Goal: Information Seeking & Learning: Learn about a topic

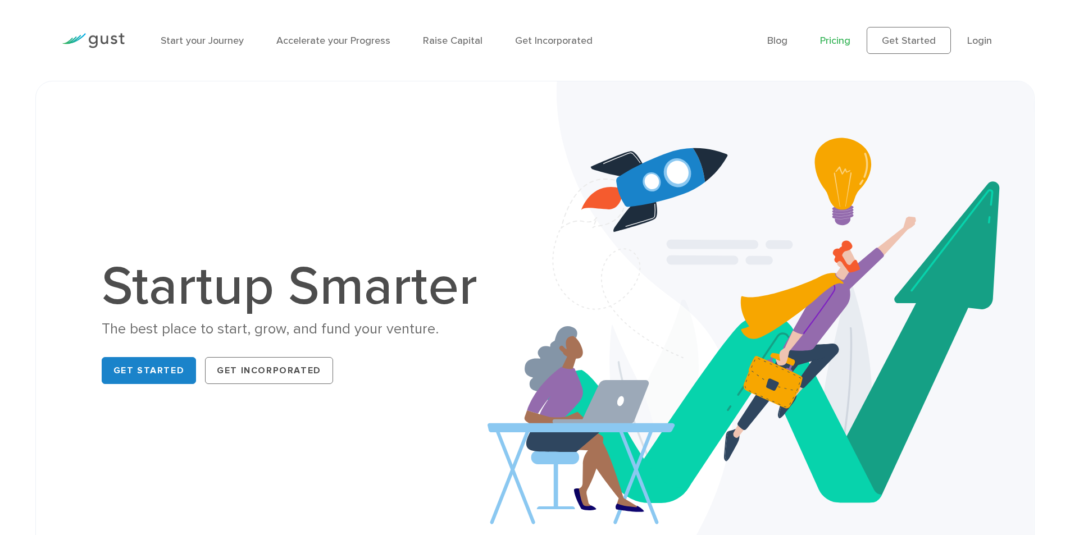
click at [835, 38] on link "Pricing" at bounding box center [835, 41] width 30 height 12
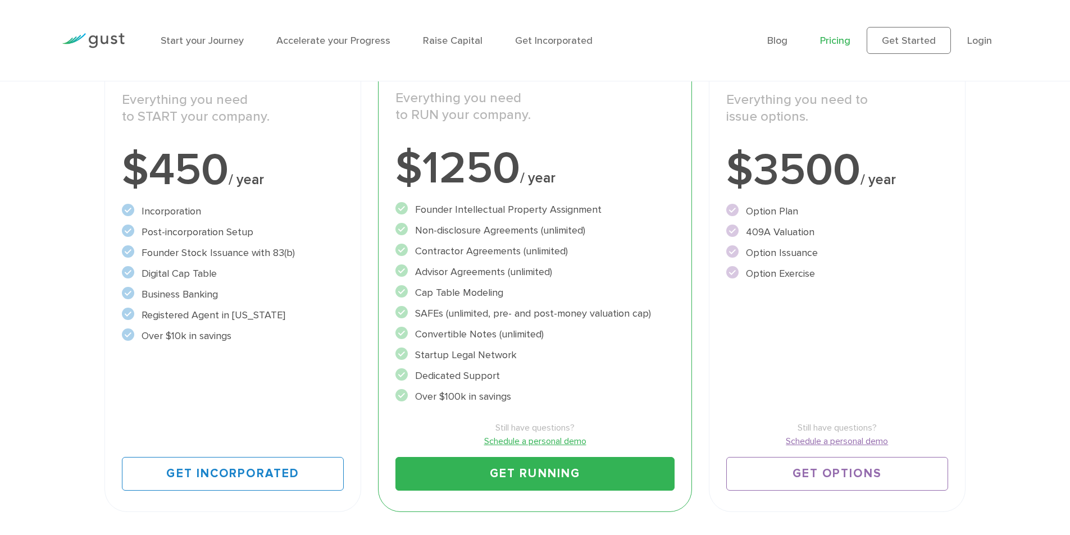
scroll to position [225, 0]
drag, startPoint x: 149, startPoint y: 208, endPoint x: 271, endPoint y: 331, distance: 174.0
click at [271, 331] on ul "Incorporation" at bounding box center [233, 273] width 222 height 140
click at [271, 331] on li "Over $10k in savings" at bounding box center [233, 335] width 222 height 15
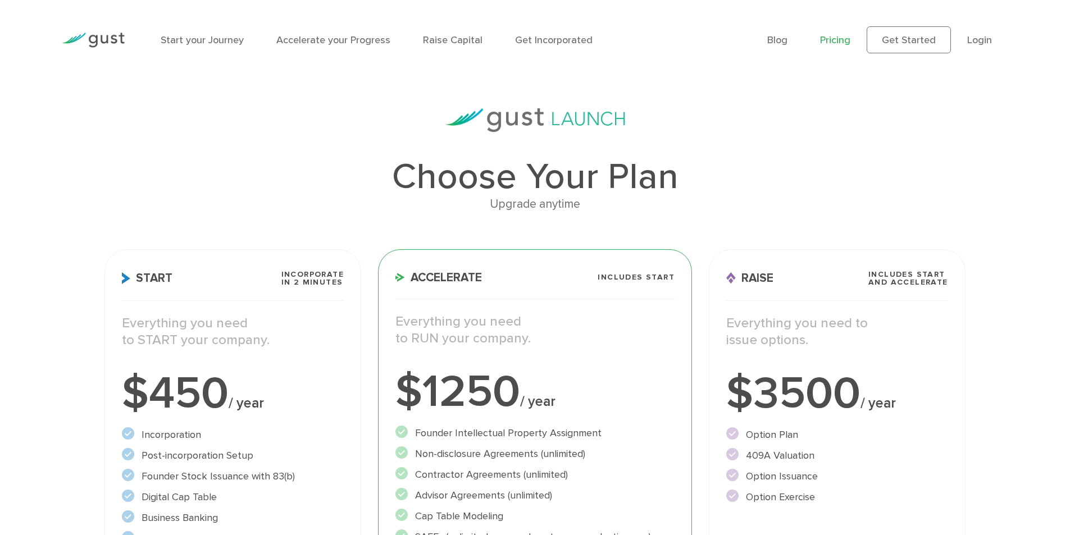
scroll to position [0, 0]
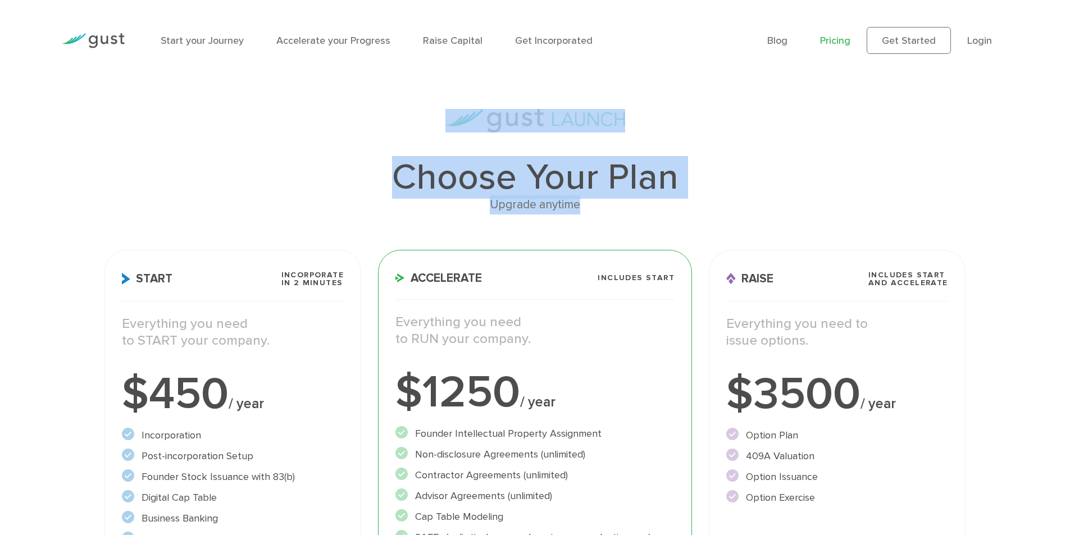
drag, startPoint x: 409, startPoint y: 101, endPoint x: 655, endPoint y: 199, distance: 265.2
click at [655, 199] on div "Upgrade anytime" at bounding box center [534, 204] width 860 height 19
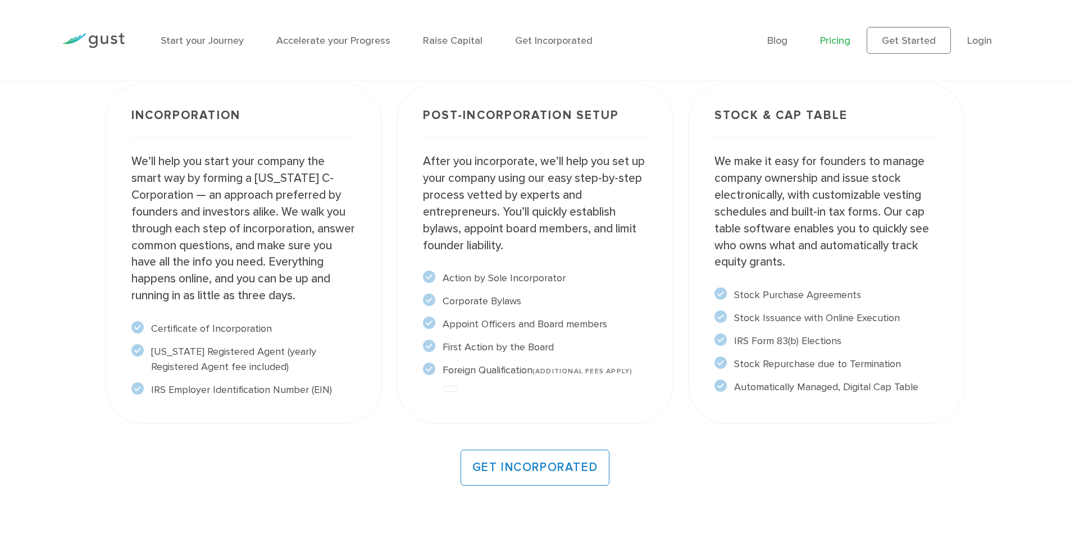
scroll to position [899, 0]
drag, startPoint x: 455, startPoint y: 279, endPoint x: 649, endPoint y: 371, distance: 214.8
click at [649, 371] on div "Post-incorporation setup After you incorporate, we’ll help you set up your comp…" at bounding box center [535, 253] width 277 height 340
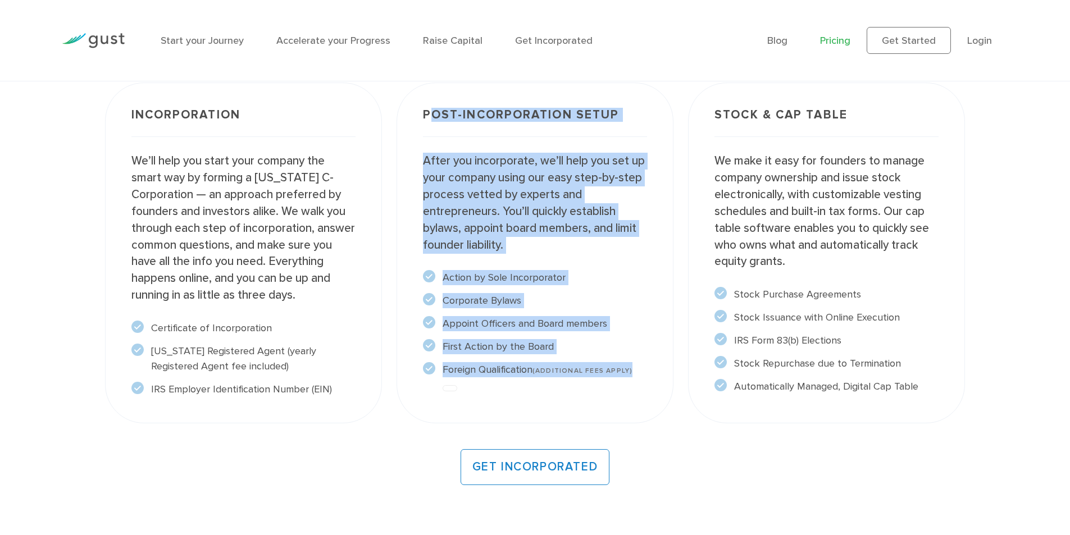
drag, startPoint x: 649, startPoint y: 371, endPoint x: 436, endPoint y: 115, distance: 333.1
click at [436, 115] on div "Post-incorporation setup After you incorporate, we’ll help you set up your comp…" at bounding box center [535, 253] width 277 height 340
click at [436, 115] on h3 "Post-incorporation setup" at bounding box center [535, 123] width 224 height 28
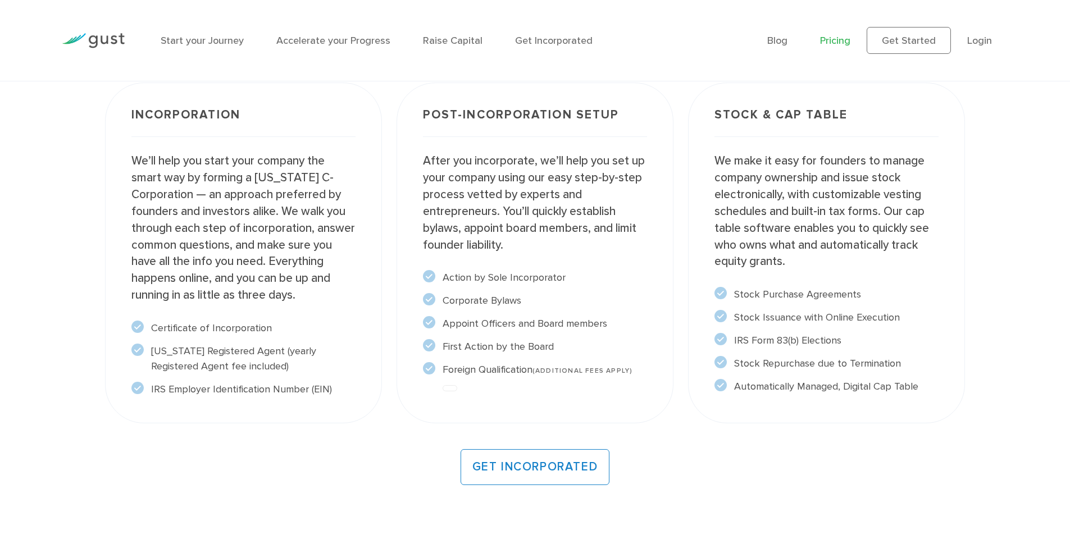
drag, startPoint x: 436, startPoint y: 115, endPoint x: 911, endPoint y: 390, distance: 548.9
click at [911, 390] on div "Incorporation We’ll help you start your company the smart way by forming a Dela…" at bounding box center [534, 252] width 875 height 355
click at [788, 193] on p "We make it easy for founders to manage company ownership and issue stock electr…" at bounding box center [826, 211] width 224 height 117
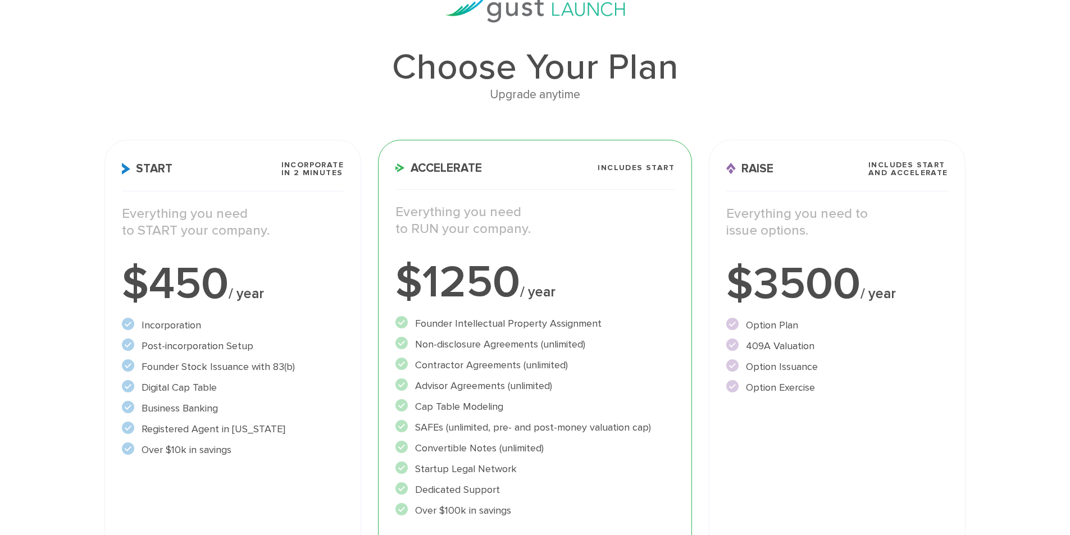
scroll to position [0, 0]
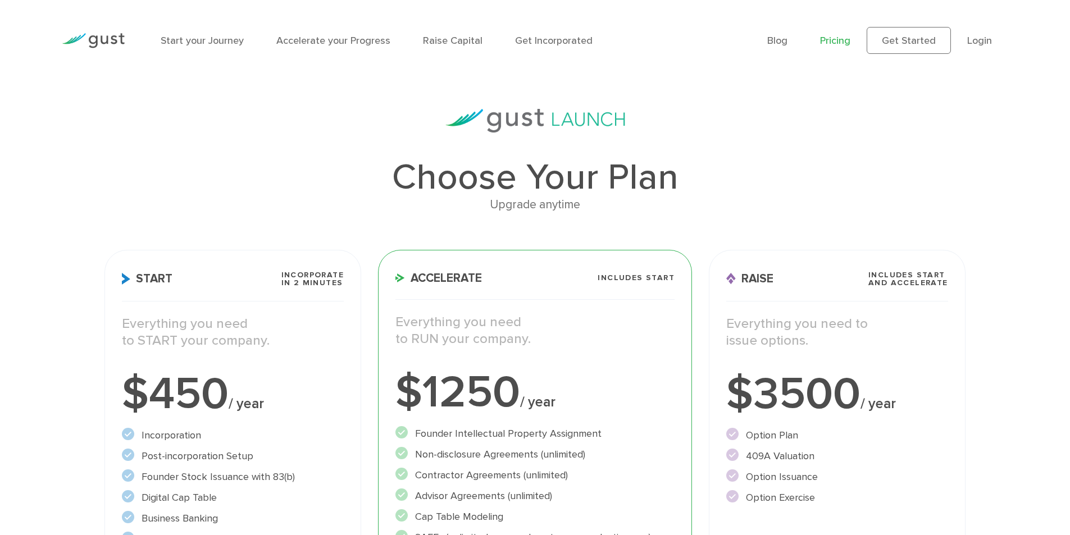
click at [111, 33] on img at bounding box center [93, 40] width 63 height 15
